Goal: Task Accomplishment & Management: Use online tool/utility

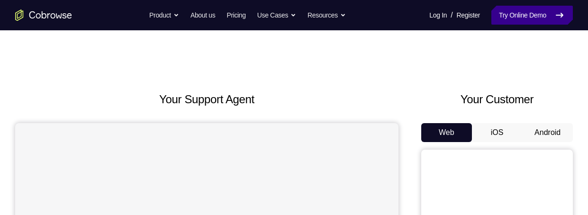
click at [544, 14] on link "Try Online Demo" at bounding box center [532, 15] width 82 height 19
click at [528, 17] on link "Try Online Demo" at bounding box center [532, 15] width 82 height 19
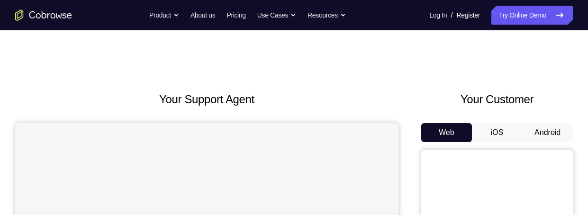
click at [553, 135] on button "Android" at bounding box center [547, 132] width 51 height 19
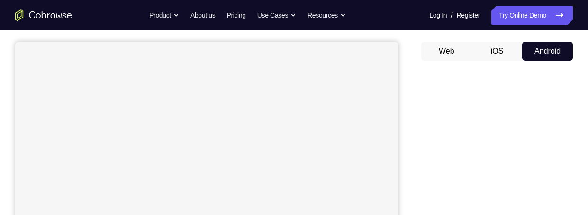
scroll to position [86, 0]
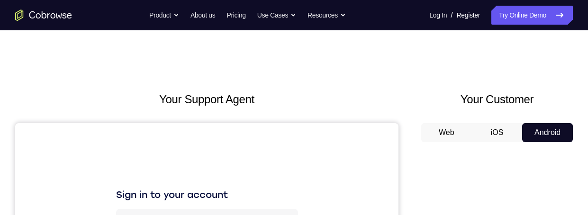
scroll to position [0, 0]
